Goal: Task Accomplishment & Management: Manage account settings

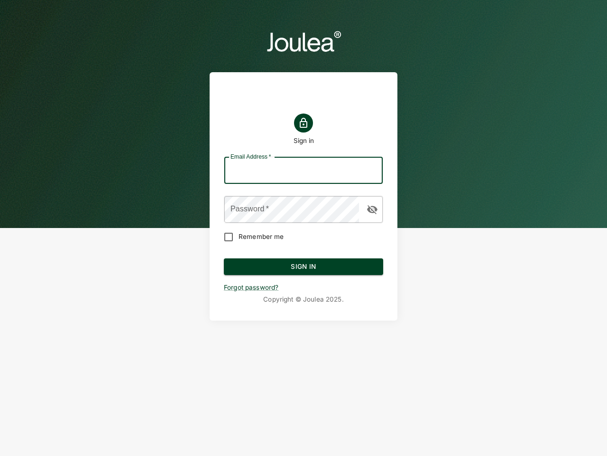
click at [304, 170] on input "Email Address   *" at bounding box center [303, 170] width 159 height 27
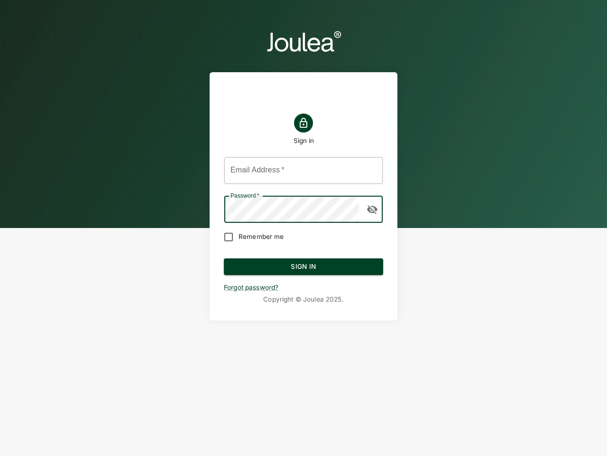
click at [373, 209] on icon "button" at bounding box center [372, 209] width 10 height 9
